Goal: Find contact information: Find contact information

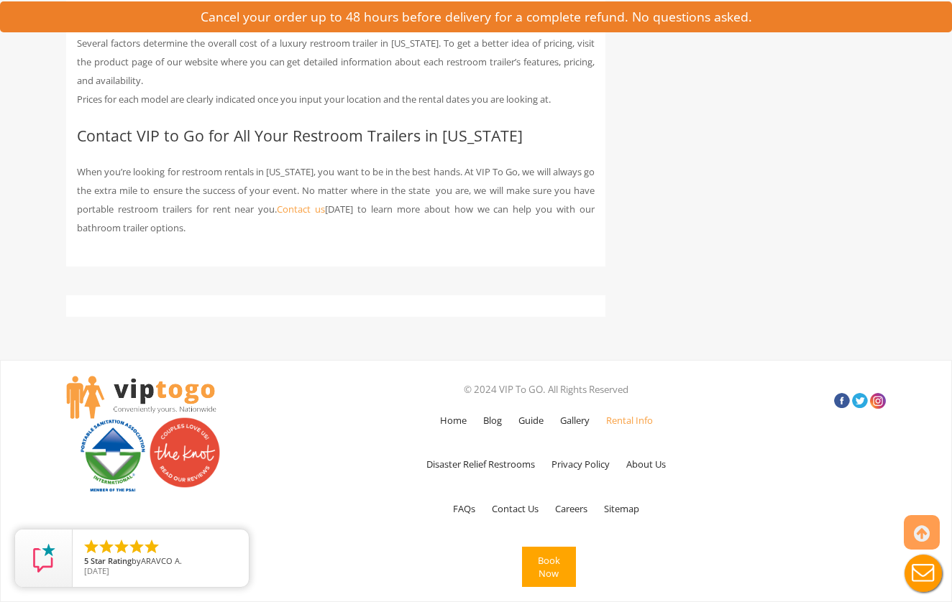
scroll to position [4921, 0]
click at [528, 512] on link "Contact Us" at bounding box center [515, 509] width 61 height 42
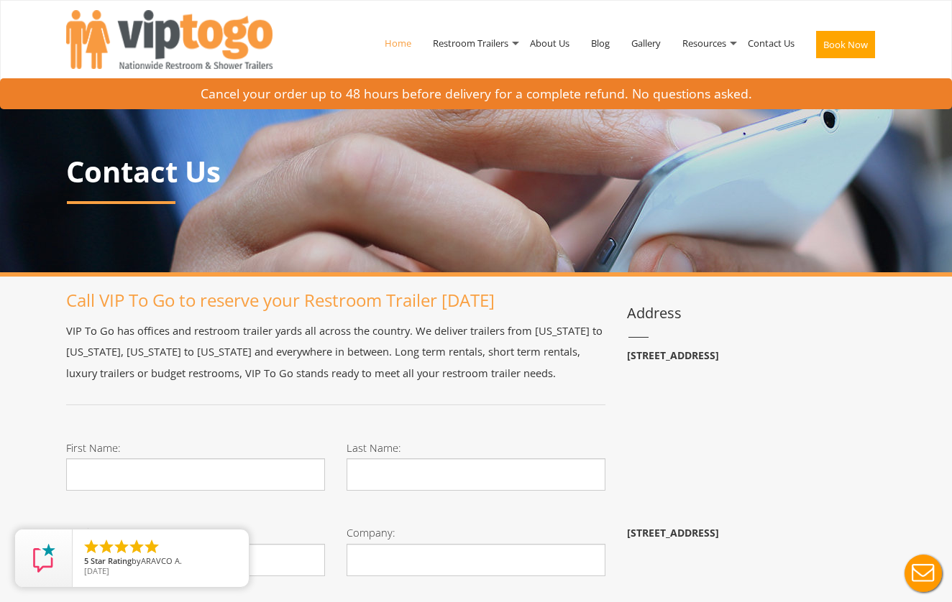
click at [396, 37] on link "Home" at bounding box center [398, 43] width 48 height 75
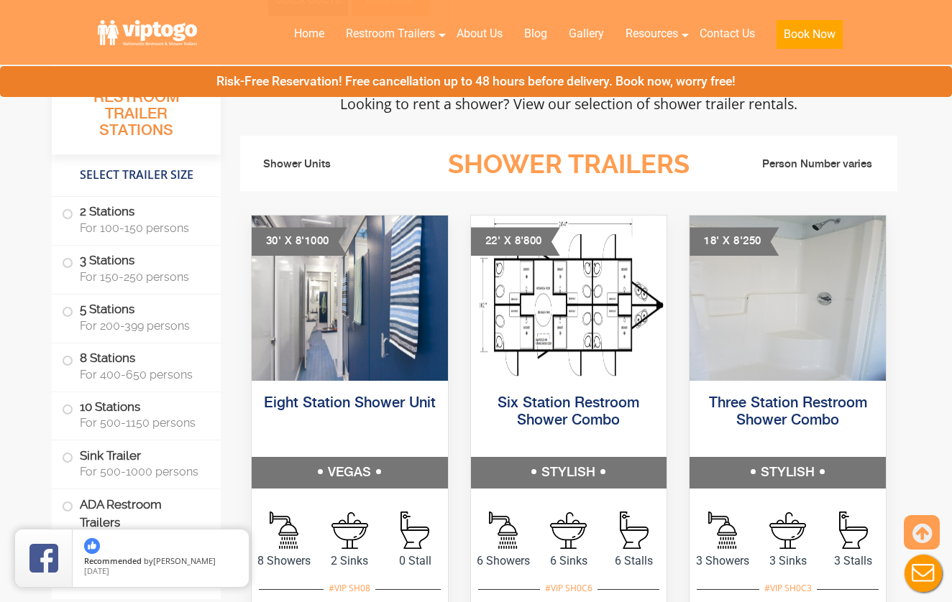
scroll to position [5532, 0]
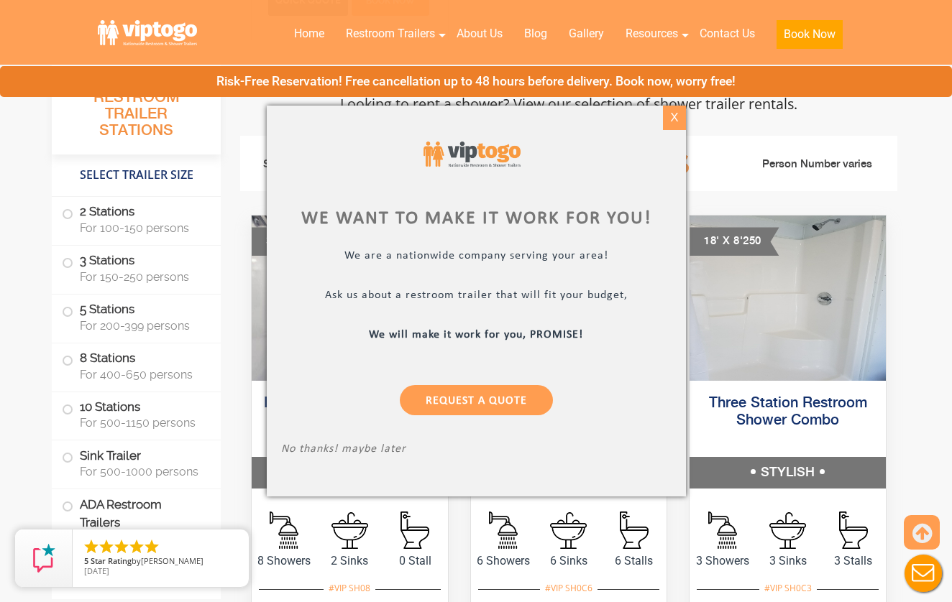
click at [671, 119] on div "X" at bounding box center [674, 118] width 22 height 24
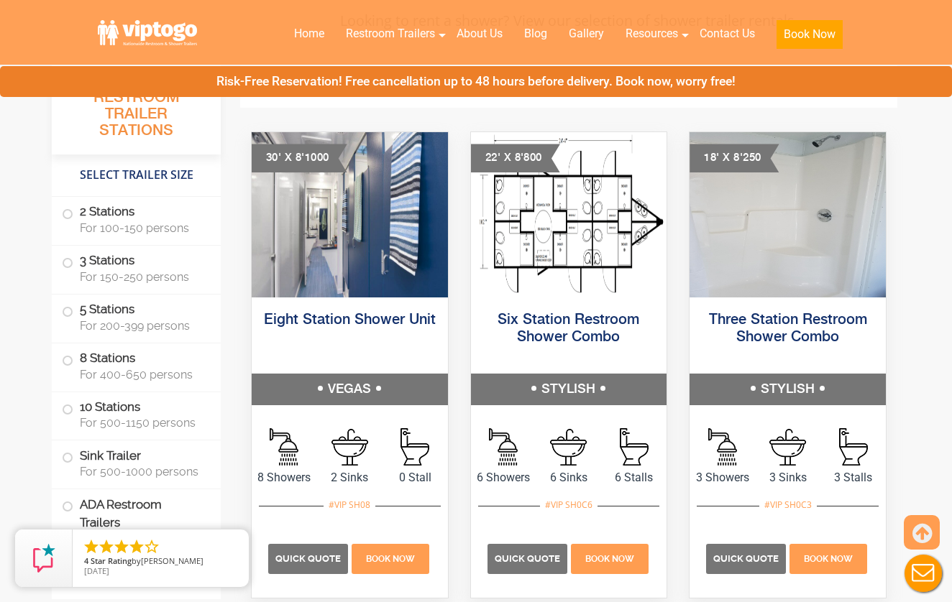
scroll to position [5616, 0]
